Goal: Transaction & Acquisition: Purchase product/service

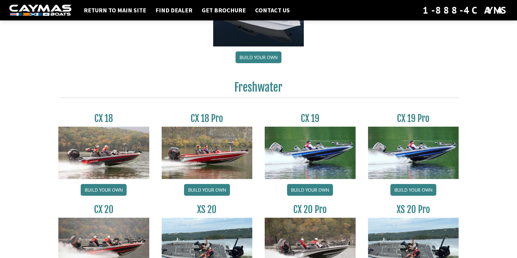
scroll to position [465, 0]
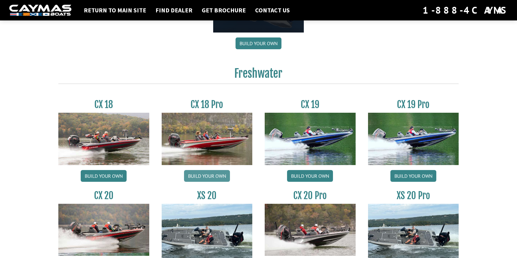
click at [215, 177] on link "Build your own" at bounding box center [207, 176] width 46 height 12
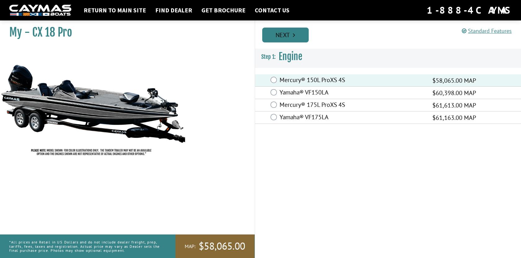
click at [284, 34] on link "Next" at bounding box center [285, 35] width 47 height 15
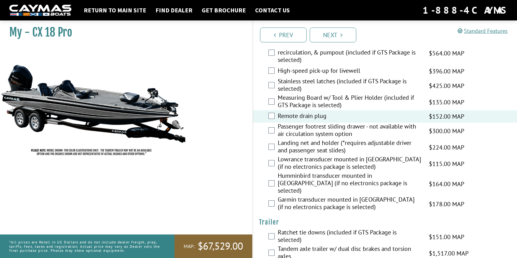
scroll to position [909, 0]
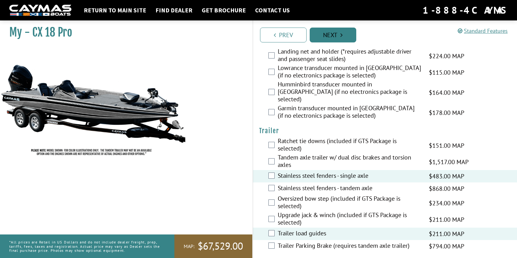
click at [334, 39] on link "Next" at bounding box center [332, 35] width 47 height 15
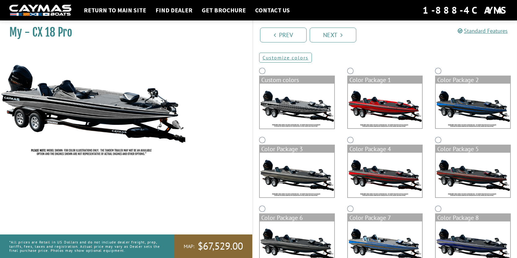
scroll to position [0, 0]
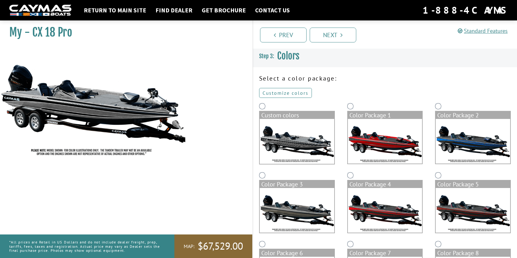
click at [295, 92] on link "Customize colors" at bounding box center [285, 93] width 53 height 10
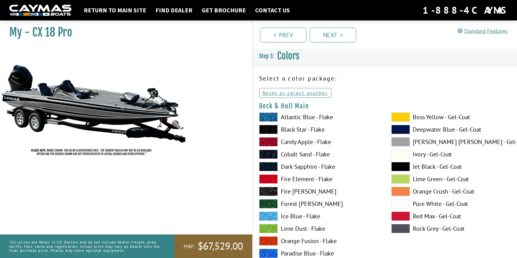
click at [402, 115] on span at bounding box center [400, 117] width 19 height 9
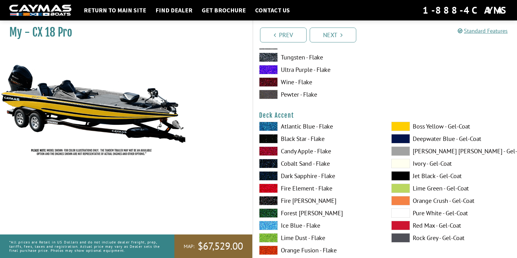
scroll to position [248, 0]
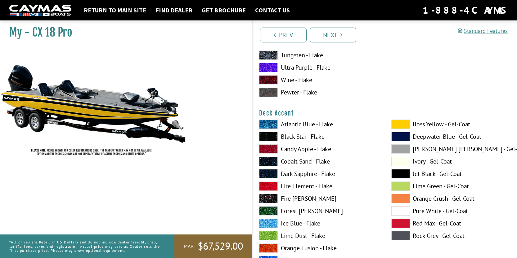
click at [402, 125] on span at bounding box center [400, 124] width 19 height 9
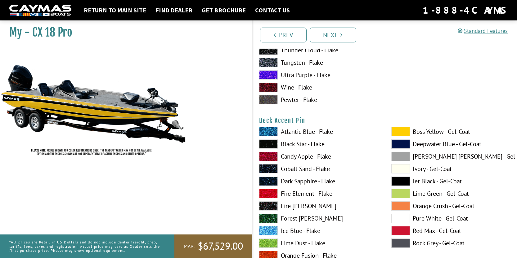
scroll to position [527, 0]
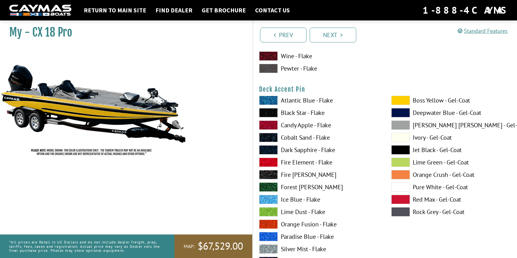
click at [399, 139] on span at bounding box center [400, 137] width 19 height 9
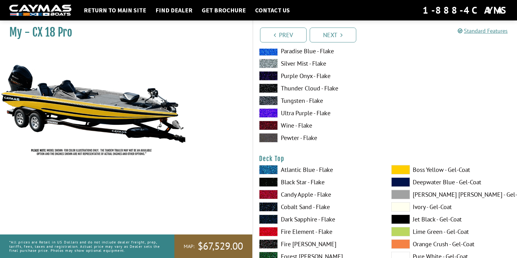
scroll to position [775, 0]
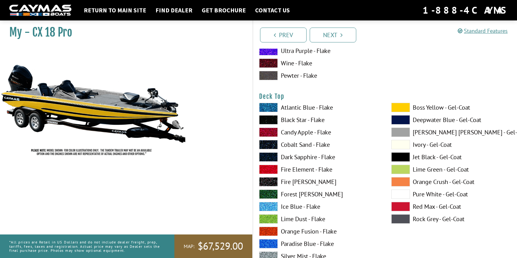
click at [398, 109] on span at bounding box center [400, 107] width 19 height 9
click at [405, 143] on span at bounding box center [400, 144] width 19 height 9
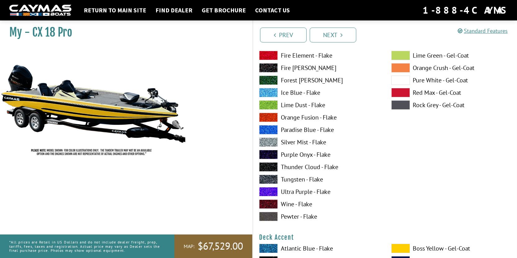
scroll to position [62, 0]
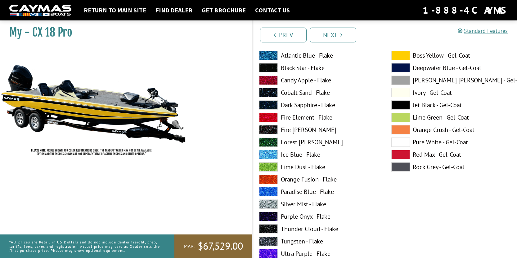
click at [398, 93] on span at bounding box center [400, 92] width 19 height 9
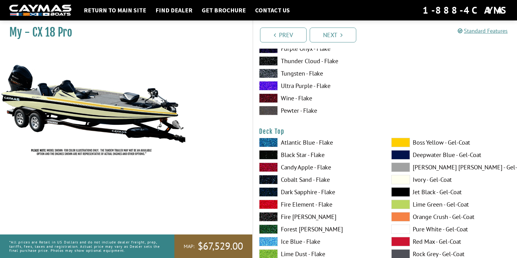
scroll to position [806, 0]
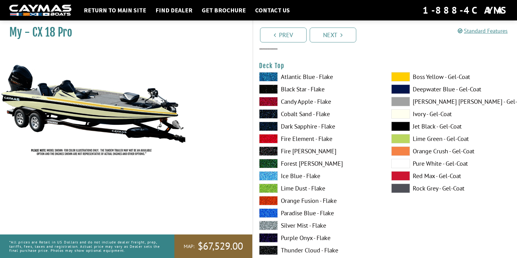
click at [401, 77] on span at bounding box center [400, 76] width 19 height 9
click at [400, 114] on span at bounding box center [400, 113] width 19 height 9
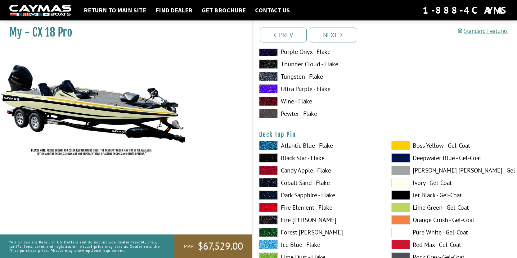
scroll to position [1085, 0]
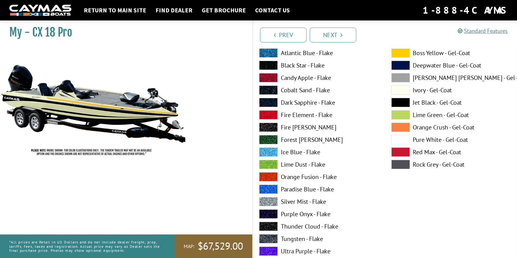
click at [399, 92] on span at bounding box center [400, 90] width 19 height 9
click at [403, 54] on span at bounding box center [400, 52] width 19 height 9
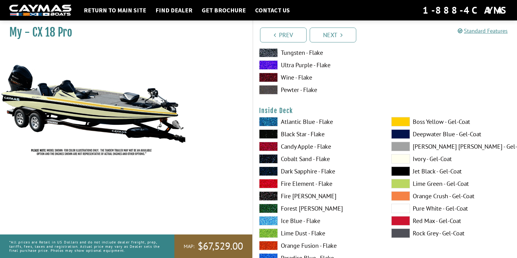
scroll to position [1333, 0]
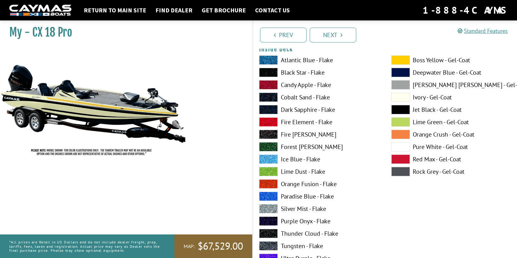
click at [399, 97] on span at bounding box center [400, 97] width 19 height 9
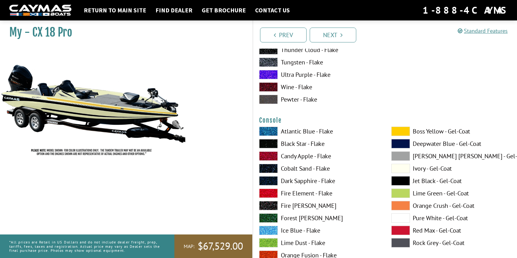
scroll to position [1550, 0]
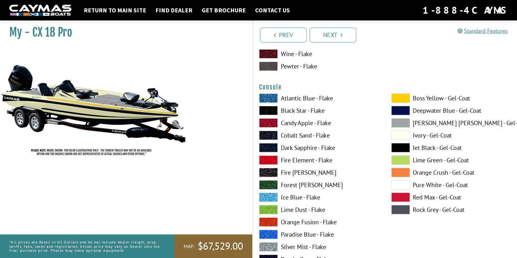
click at [400, 98] on span at bounding box center [400, 98] width 19 height 9
click at [402, 134] on span at bounding box center [400, 135] width 19 height 9
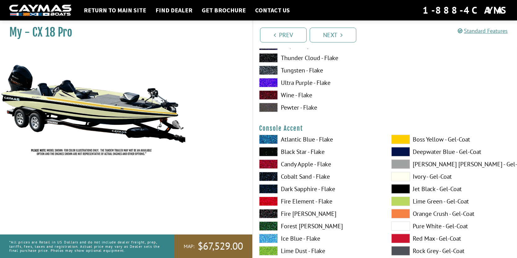
scroll to position [1799, 0]
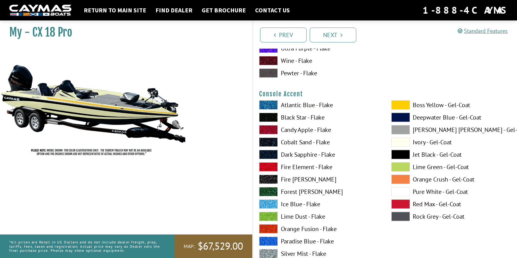
click at [396, 102] on span at bounding box center [400, 104] width 19 height 9
click at [396, 153] on span at bounding box center [400, 154] width 19 height 9
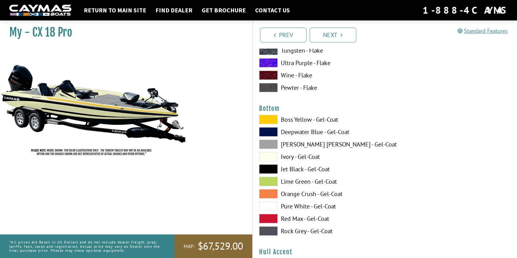
scroll to position [2326, 0]
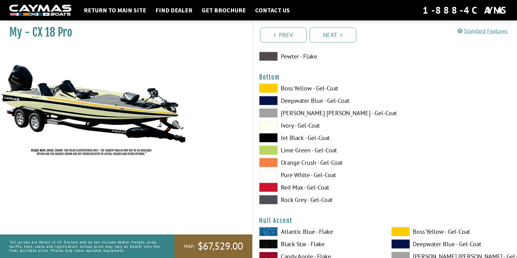
click at [268, 127] on span at bounding box center [268, 125] width 19 height 9
click at [271, 89] on span at bounding box center [268, 88] width 19 height 9
click at [272, 126] on span at bounding box center [268, 125] width 19 height 9
click at [266, 175] on span at bounding box center [268, 175] width 19 height 9
click at [273, 128] on span at bounding box center [268, 125] width 19 height 9
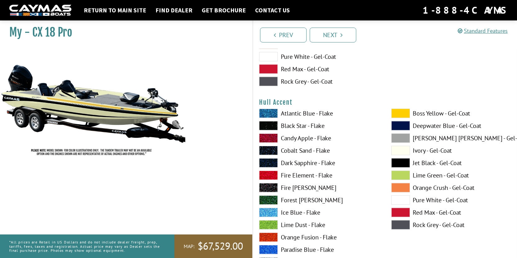
scroll to position [2481, 0]
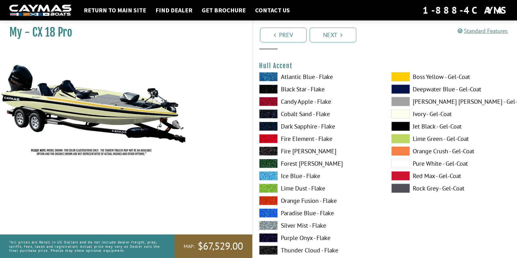
click at [403, 78] on span at bounding box center [400, 76] width 19 height 9
click at [404, 128] on span at bounding box center [400, 126] width 19 height 9
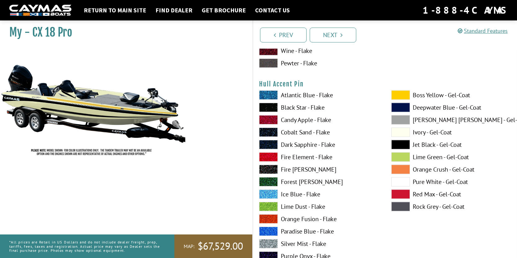
scroll to position [2729, 0]
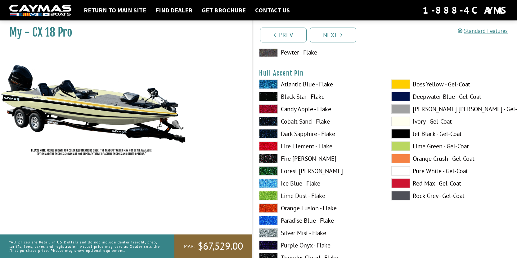
click at [398, 134] on span at bounding box center [400, 133] width 19 height 9
click at [402, 86] on span at bounding box center [400, 84] width 19 height 9
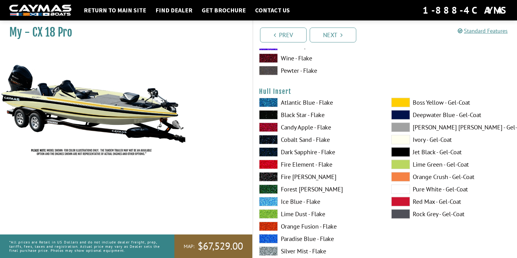
scroll to position [2977, 0]
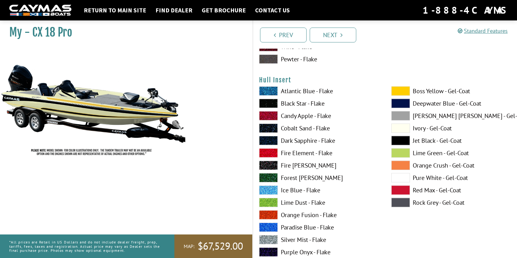
click at [400, 130] on span at bounding box center [400, 128] width 19 height 9
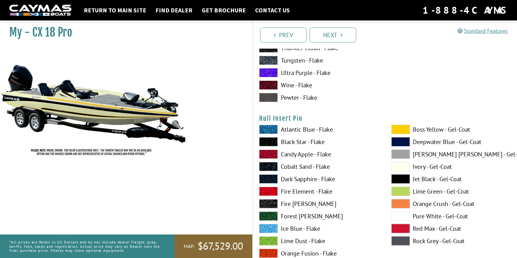
scroll to position [3225, 0]
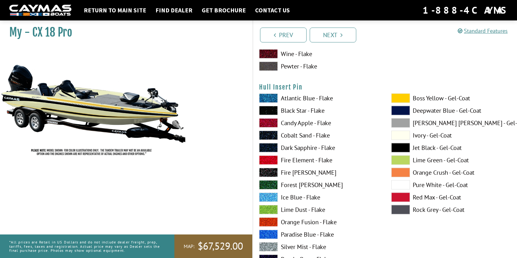
click at [400, 99] on span at bounding box center [400, 98] width 19 height 9
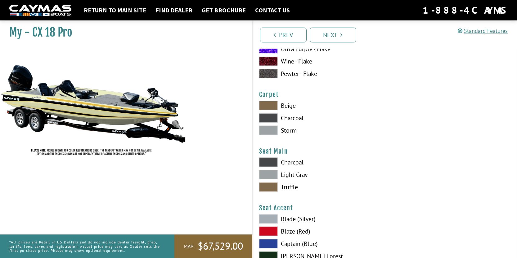
scroll to position [3504, 0]
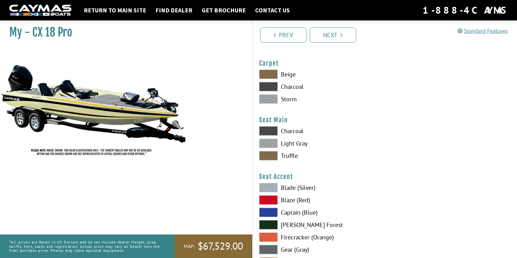
click at [272, 90] on span at bounding box center [268, 86] width 19 height 9
click at [270, 74] on span at bounding box center [268, 74] width 19 height 9
click at [272, 105] on div "Beige Charcoal Storm" at bounding box center [319, 88] width 132 height 37
click at [272, 100] on span at bounding box center [268, 99] width 19 height 9
click at [270, 88] on span at bounding box center [268, 86] width 19 height 9
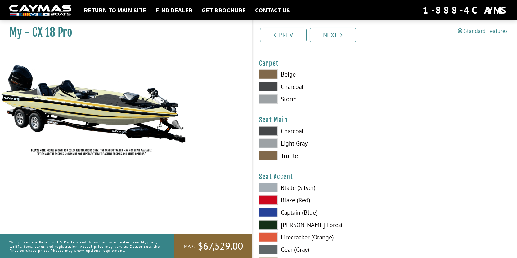
click at [264, 132] on span at bounding box center [268, 131] width 19 height 9
click at [265, 155] on span at bounding box center [268, 155] width 19 height 9
click at [266, 134] on span at bounding box center [268, 131] width 19 height 9
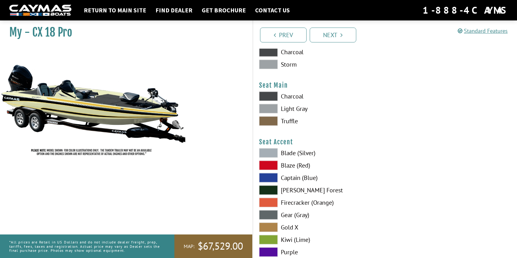
scroll to position [3597, 0]
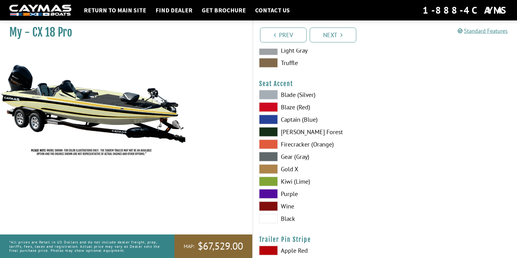
click at [274, 169] on span at bounding box center [268, 169] width 19 height 9
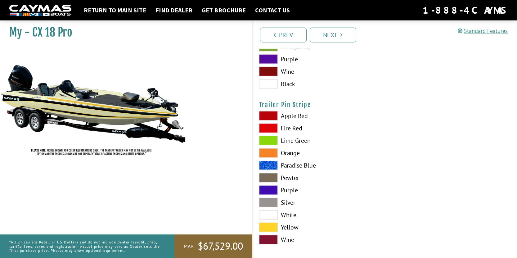
scroll to position [3738, 0]
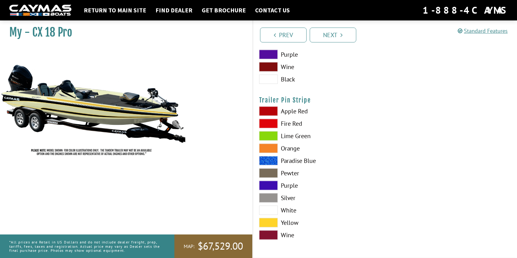
click at [267, 222] on span at bounding box center [268, 222] width 19 height 9
click at [335, 35] on link "Next" at bounding box center [332, 35] width 47 height 15
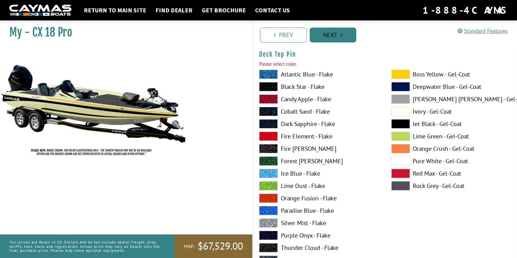
scroll to position [1072, 0]
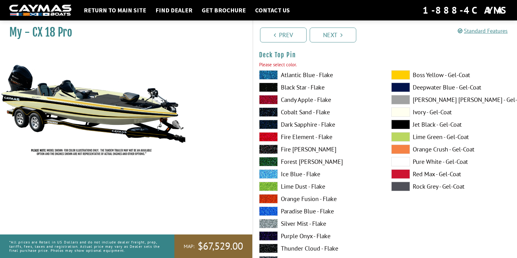
click at [405, 126] on span at bounding box center [400, 124] width 19 height 9
click at [335, 36] on link "Next" at bounding box center [332, 35] width 47 height 15
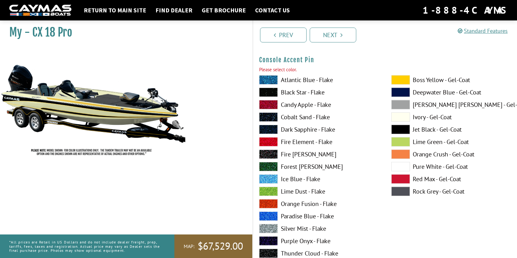
scroll to position [2093, 0]
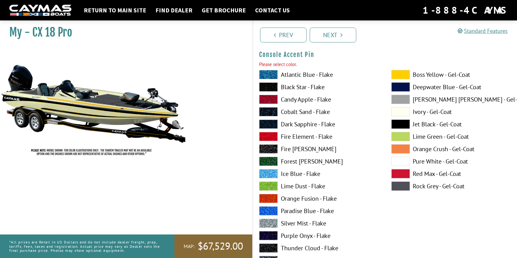
click at [406, 126] on span at bounding box center [400, 124] width 19 height 9
click at [335, 36] on link "Next" at bounding box center [332, 35] width 47 height 15
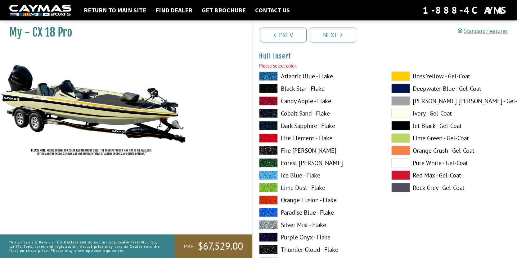
scroll to position [3002, 0]
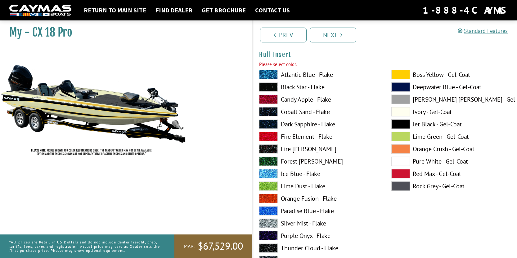
click at [401, 113] on span at bounding box center [400, 111] width 19 height 9
click at [401, 124] on span at bounding box center [400, 124] width 19 height 9
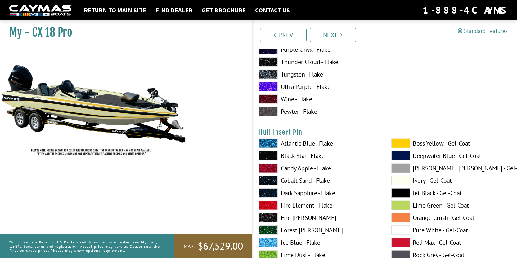
scroll to position [3189, 0]
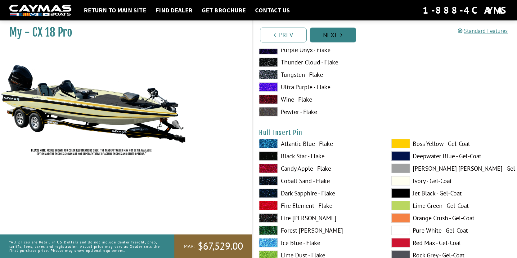
click at [340, 37] on link "Next" at bounding box center [332, 35] width 47 height 15
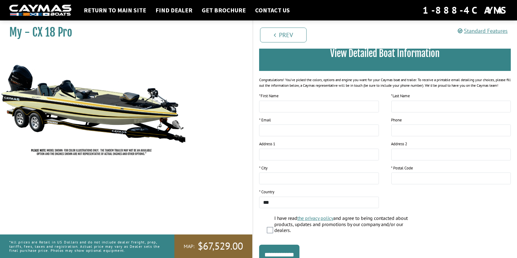
scroll to position [87, 0]
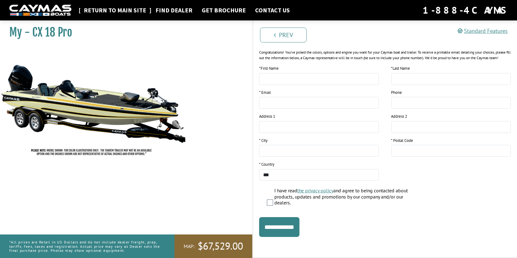
click at [110, 13] on link "Return to main site" at bounding box center [115, 10] width 69 height 8
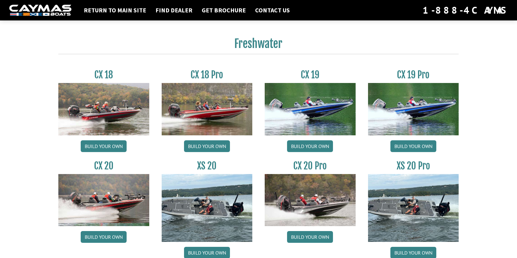
scroll to position [496, 0]
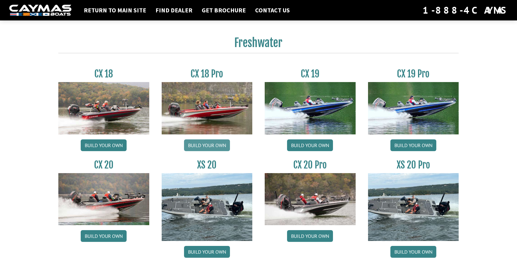
click at [208, 147] on link "Build your own" at bounding box center [207, 146] width 46 height 12
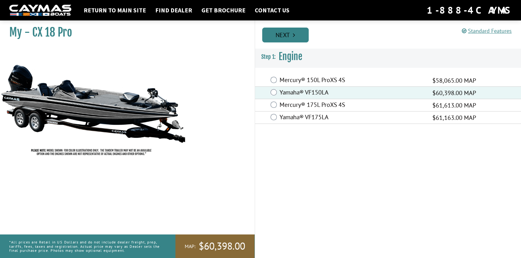
click at [289, 37] on link "Next" at bounding box center [285, 35] width 47 height 15
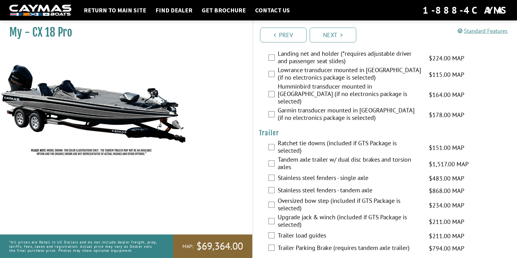
scroll to position [909, 0]
